Goal: Find specific page/section: Find specific page/section

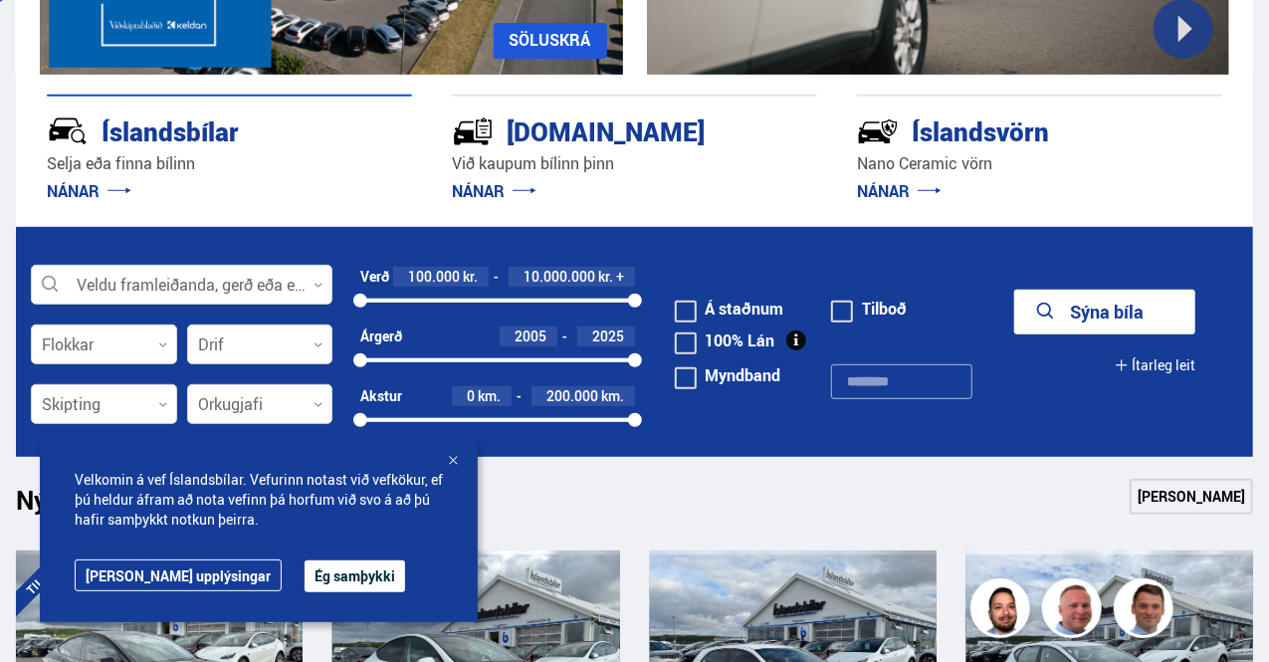
drag, startPoint x: 1273, startPoint y: 62, endPoint x: 1273, endPoint y: 151, distance: 89.5
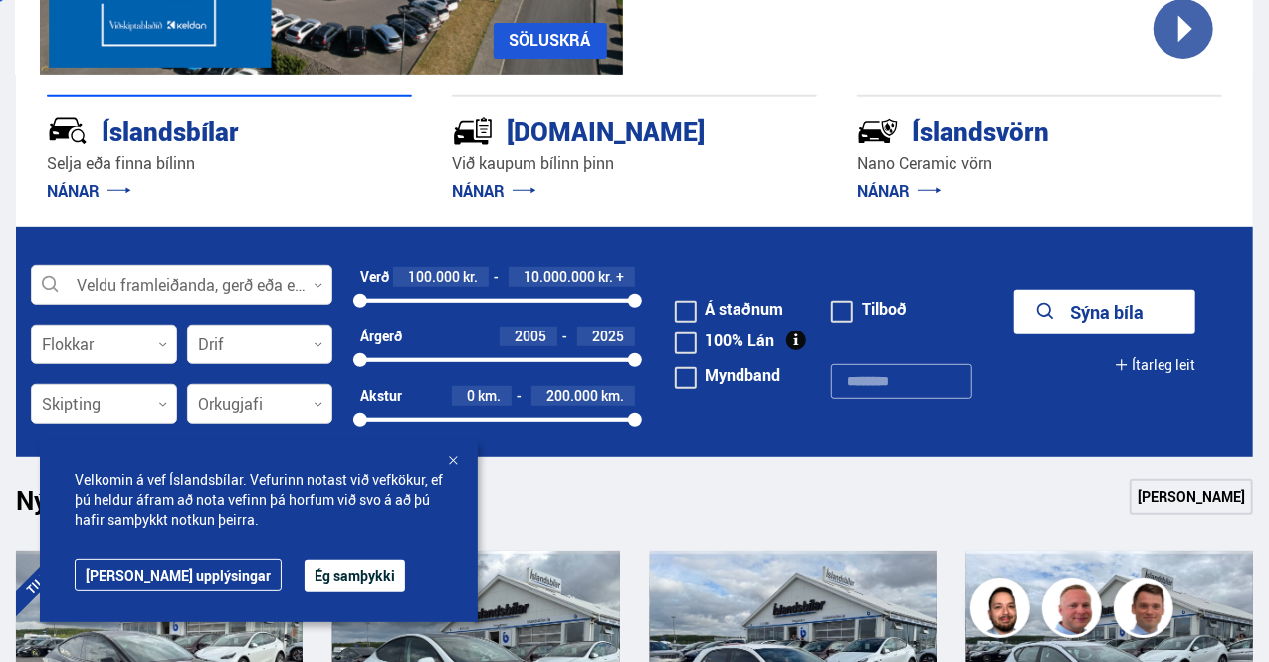
click at [164, 572] on link "[PERSON_NAME] upplýsingar" at bounding box center [178, 575] width 207 height 32
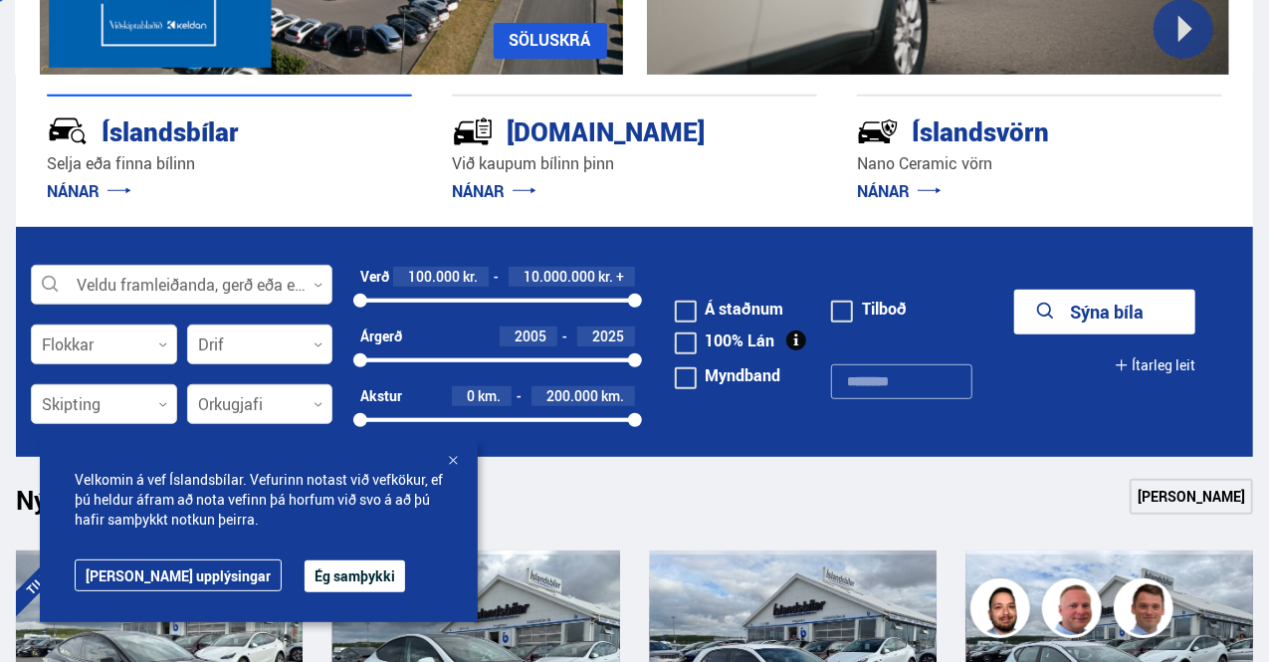
click at [132, 284] on div at bounding box center [181, 286] width 301 height 40
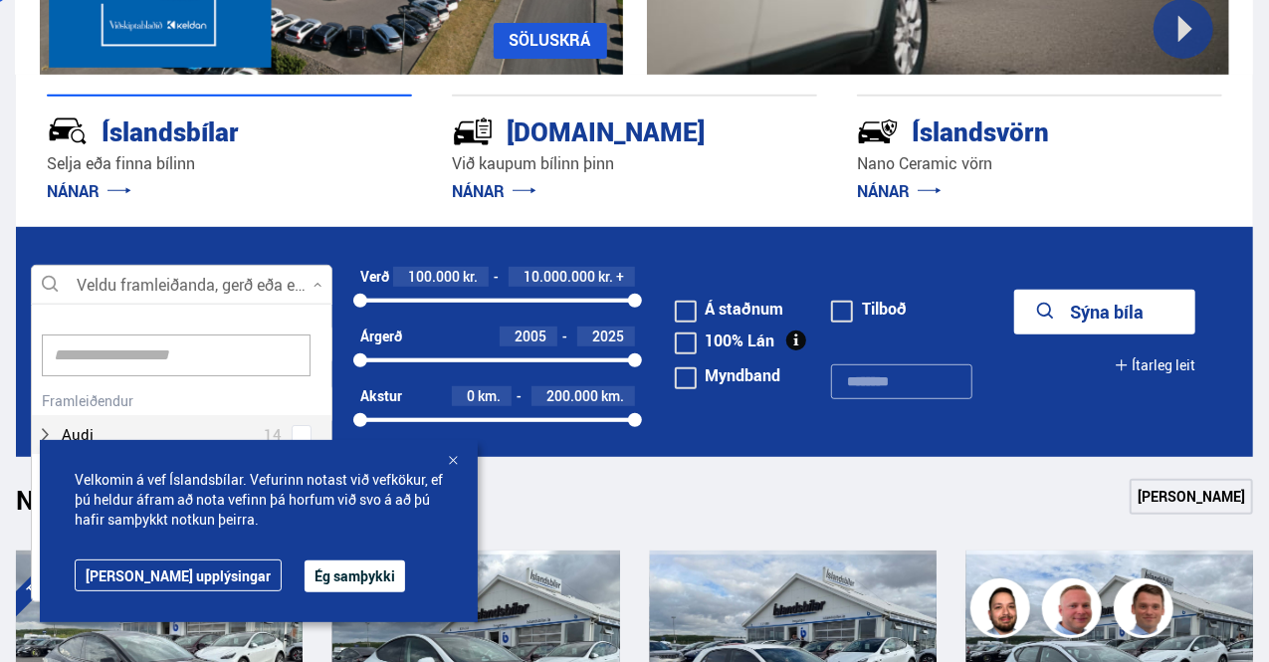
scroll to position [296, 295]
click at [453, 463] on div at bounding box center [453, 462] width 20 height 20
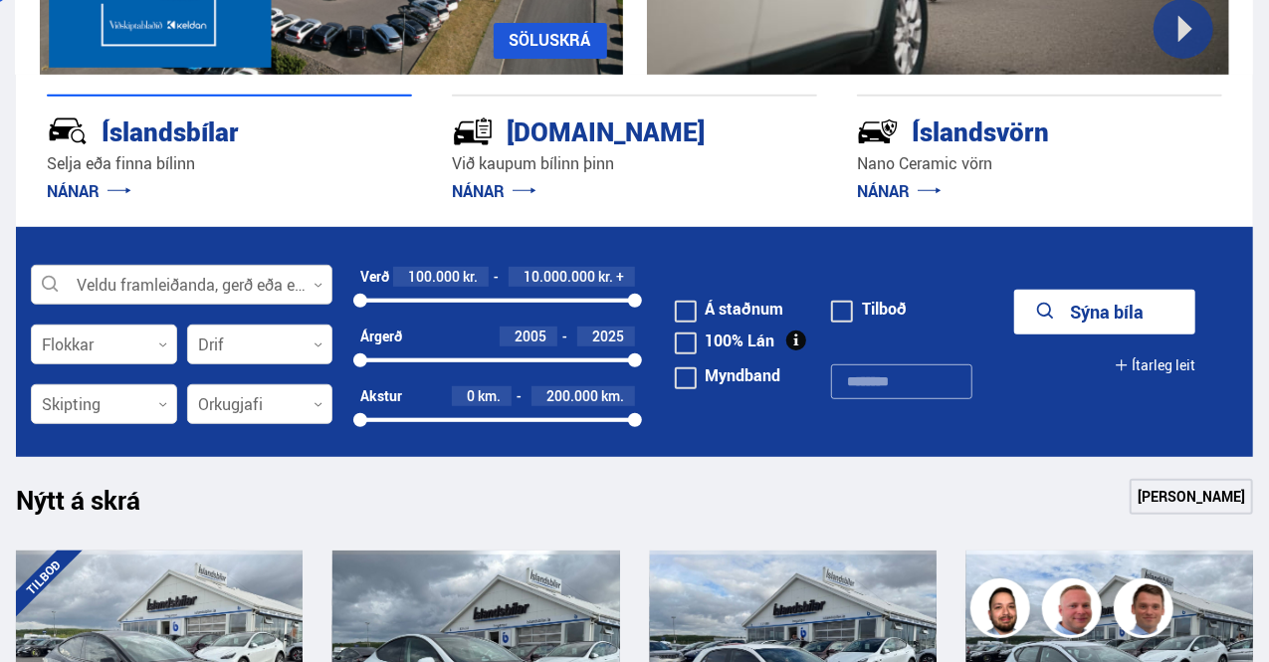
click at [240, 280] on div at bounding box center [181, 286] width 301 height 40
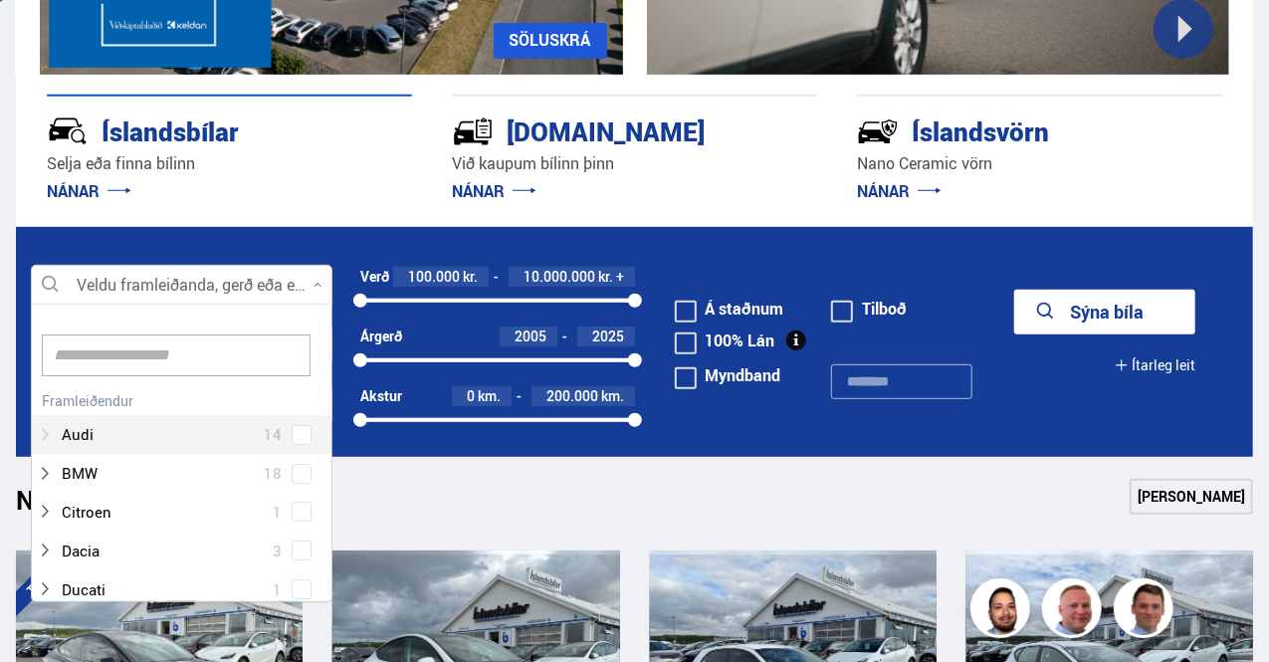
click at [125, 435] on div at bounding box center [162, 434] width 250 height 29
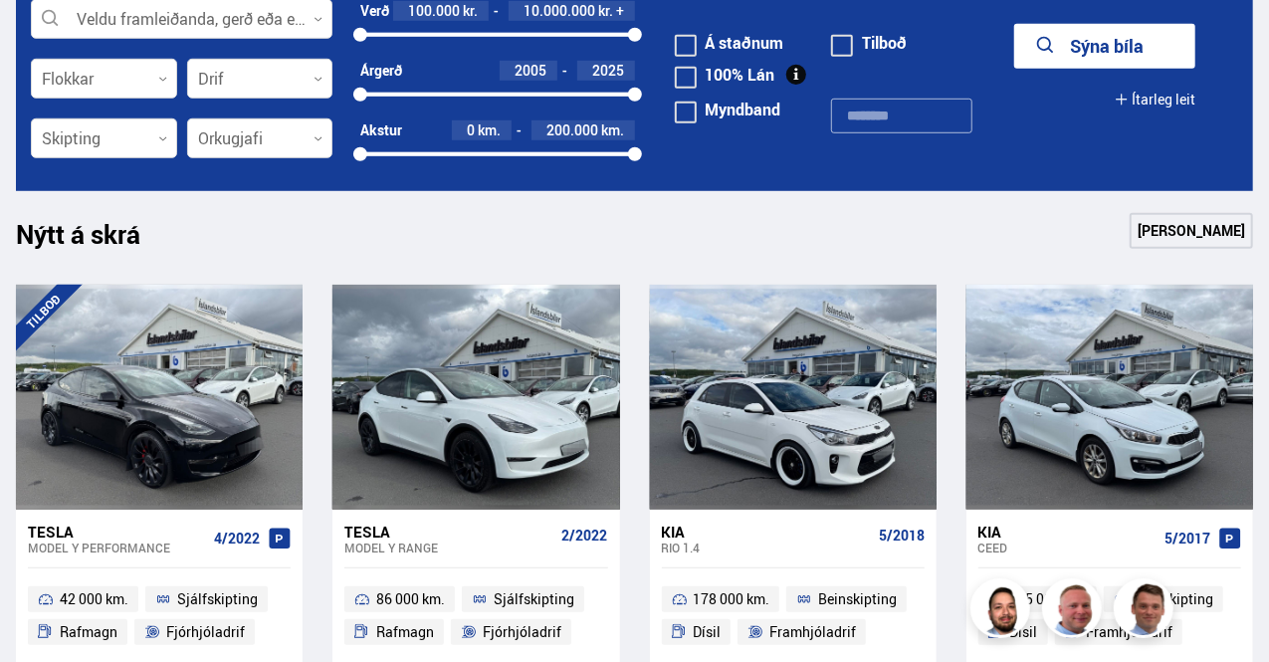
scroll to position [0, 0]
